Goal: Task Accomplishment & Management: Manage account settings

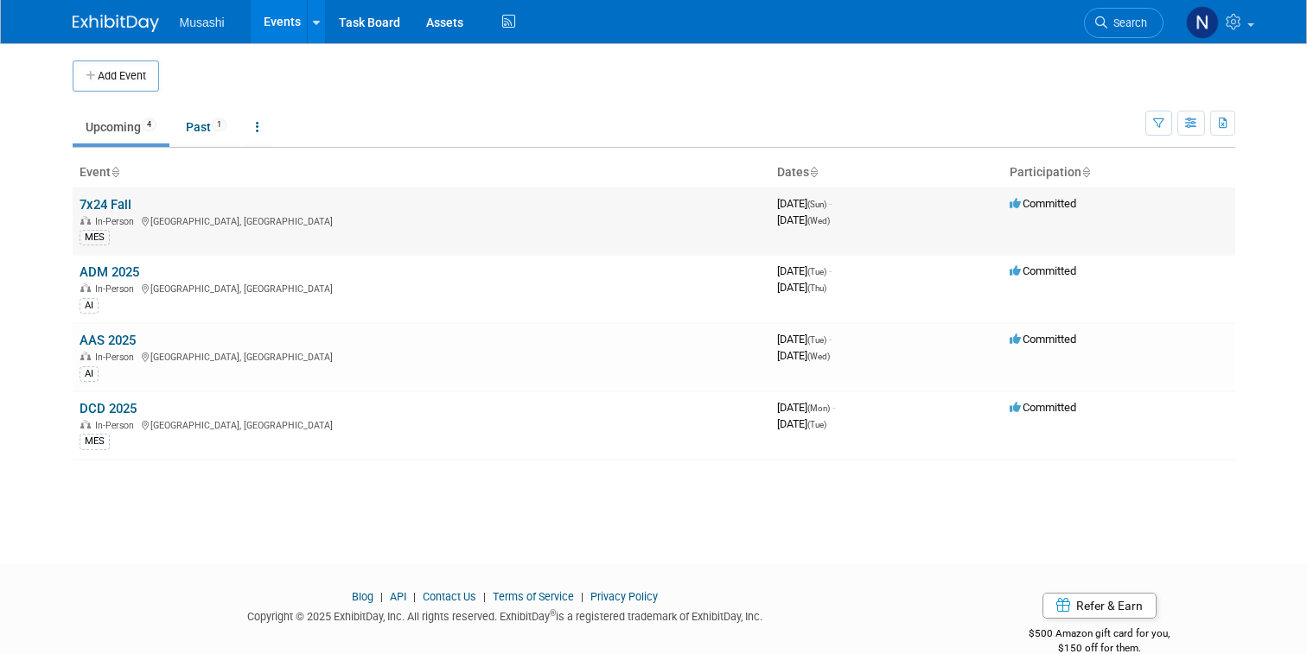
click at [100, 207] on link "7x24 Fall" at bounding box center [106, 205] width 52 height 16
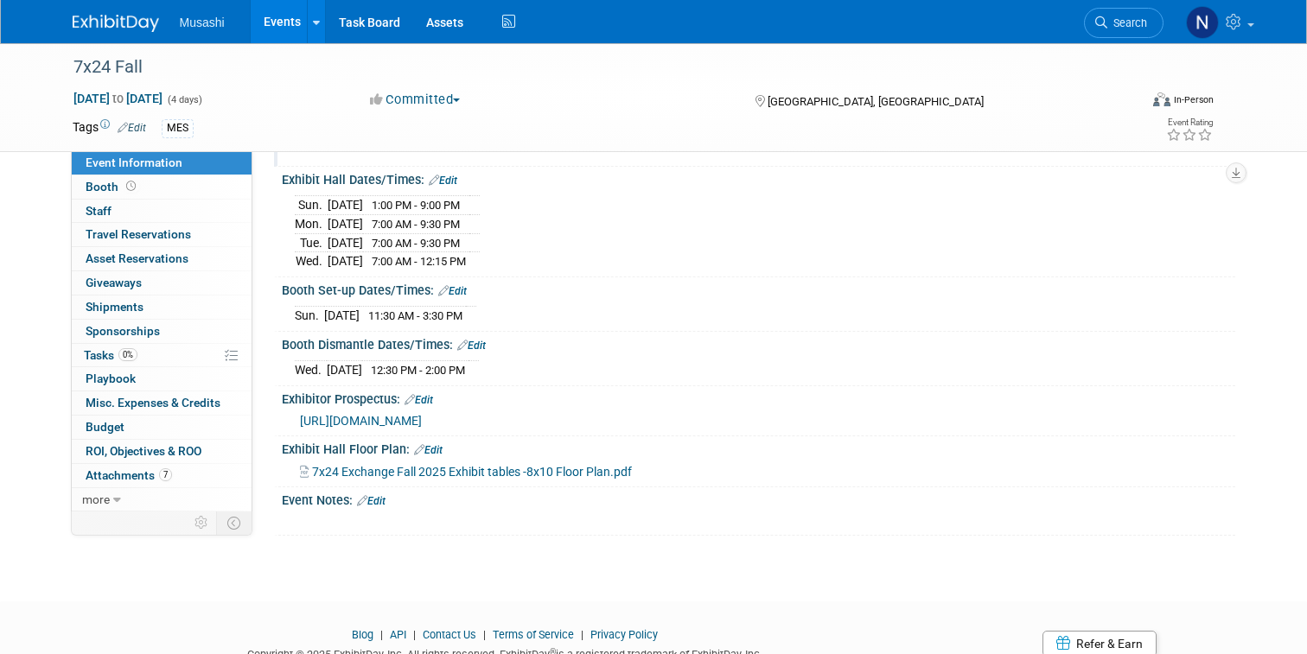
scroll to position [178, 0]
click at [460, 284] on link "Edit" at bounding box center [452, 290] width 29 height 12
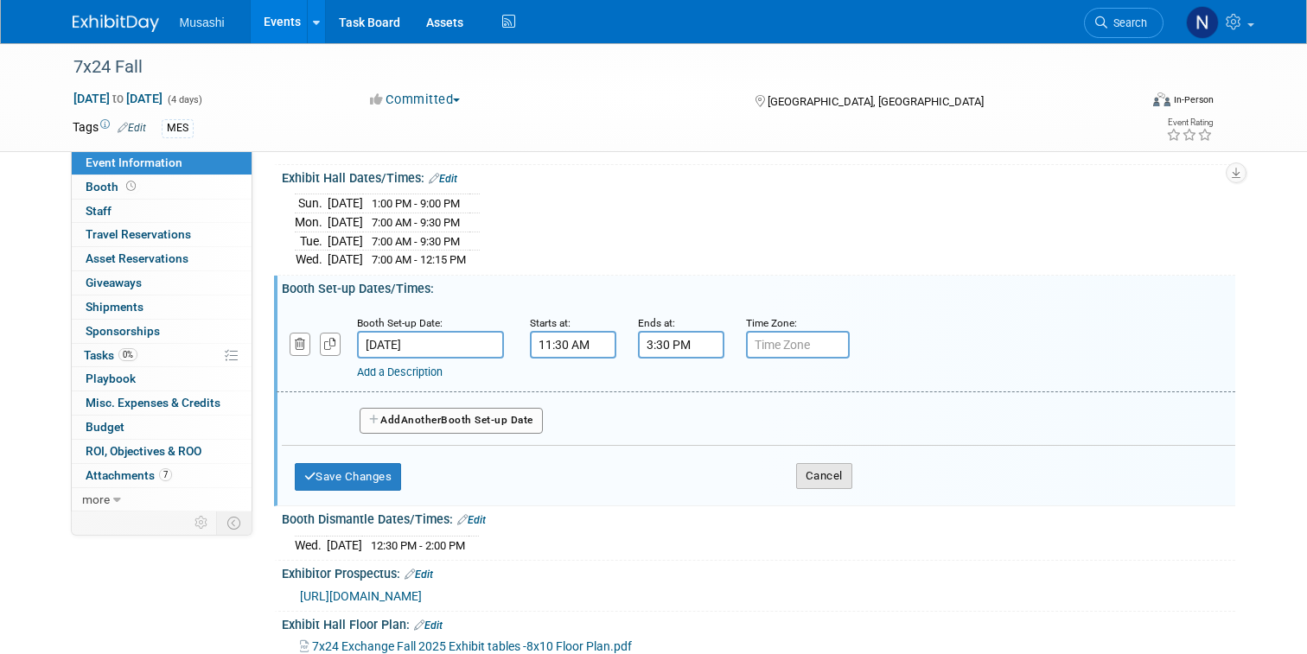
click at [824, 476] on button "Cancel" at bounding box center [824, 476] width 56 height 26
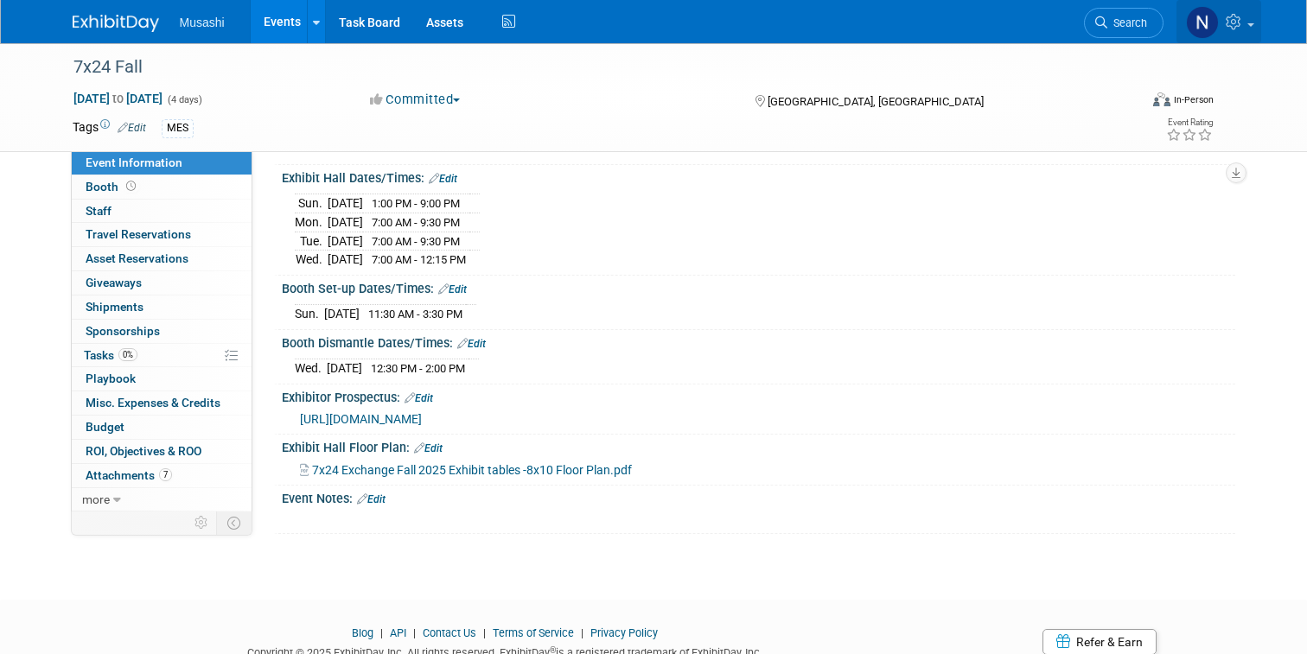
click at [1208, 22] on img at bounding box center [1202, 22] width 33 height 33
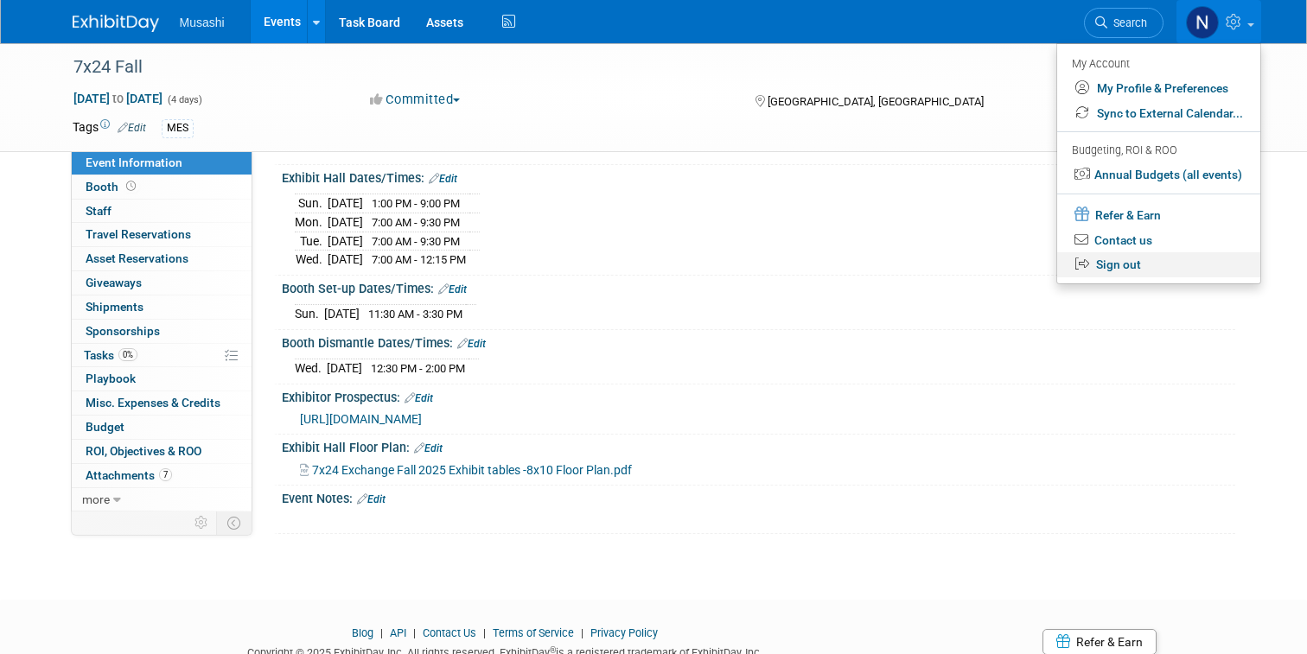
click at [1120, 264] on link "Sign out" at bounding box center [1158, 264] width 203 height 25
